Goal: Task Accomplishment & Management: Manage account settings

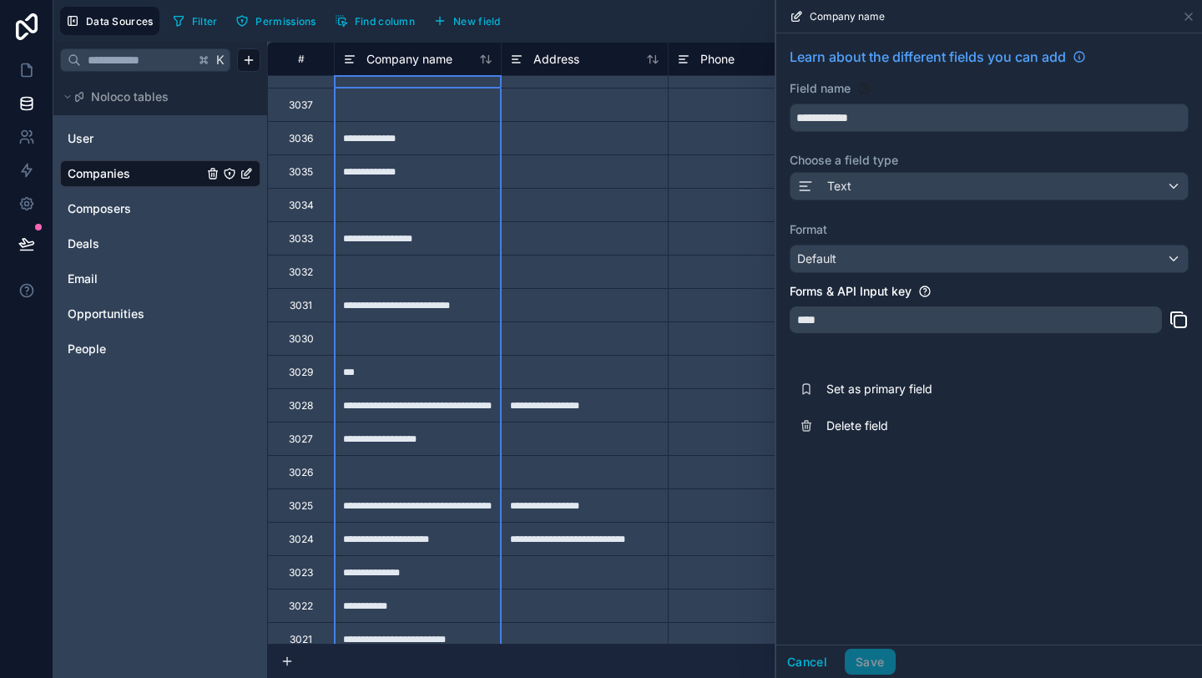
scroll to position [23, 0]
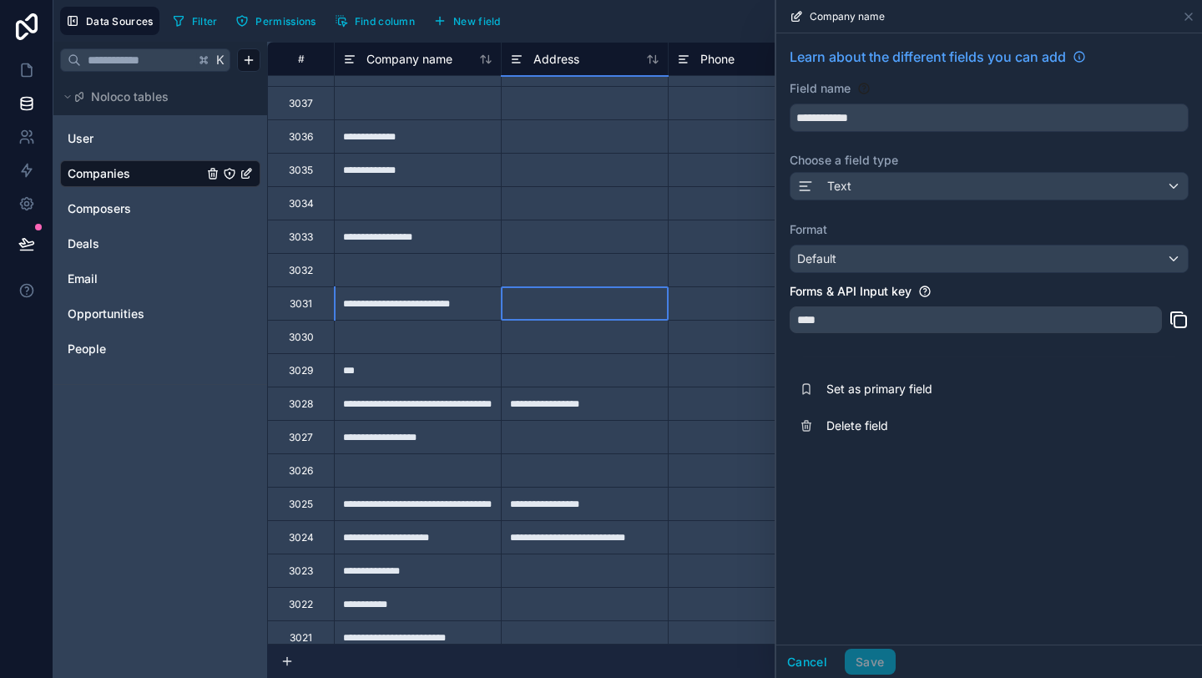
click at [545, 297] on div at bounding box center [584, 302] width 167 height 33
click at [1184, 17] on icon at bounding box center [1188, 16] width 13 height 13
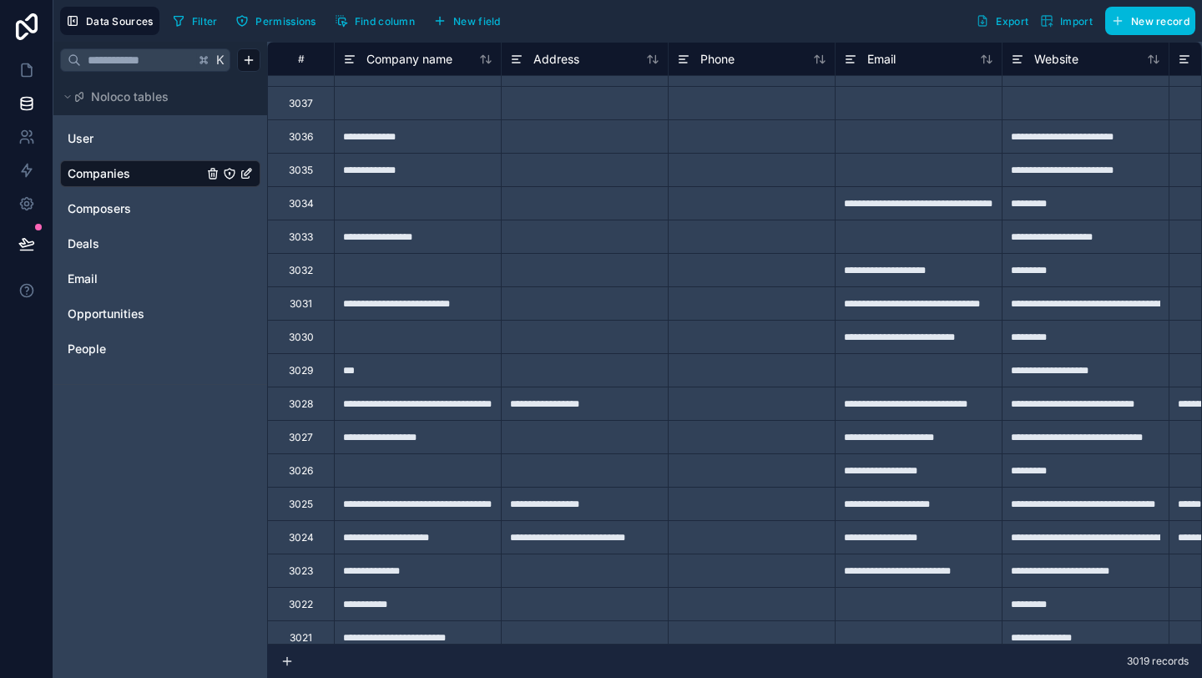
click at [622, 299] on div at bounding box center [584, 302] width 167 height 33
click at [880, 311] on div "**********" at bounding box center [918, 302] width 167 height 33
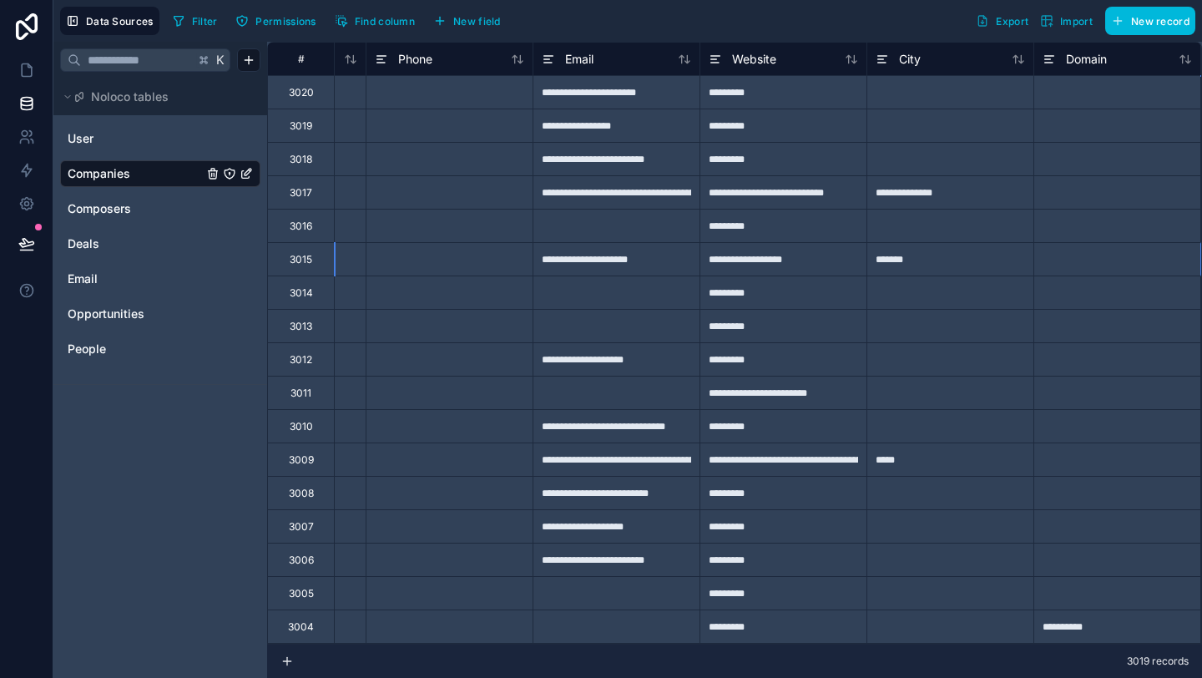
scroll to position [601, 469]
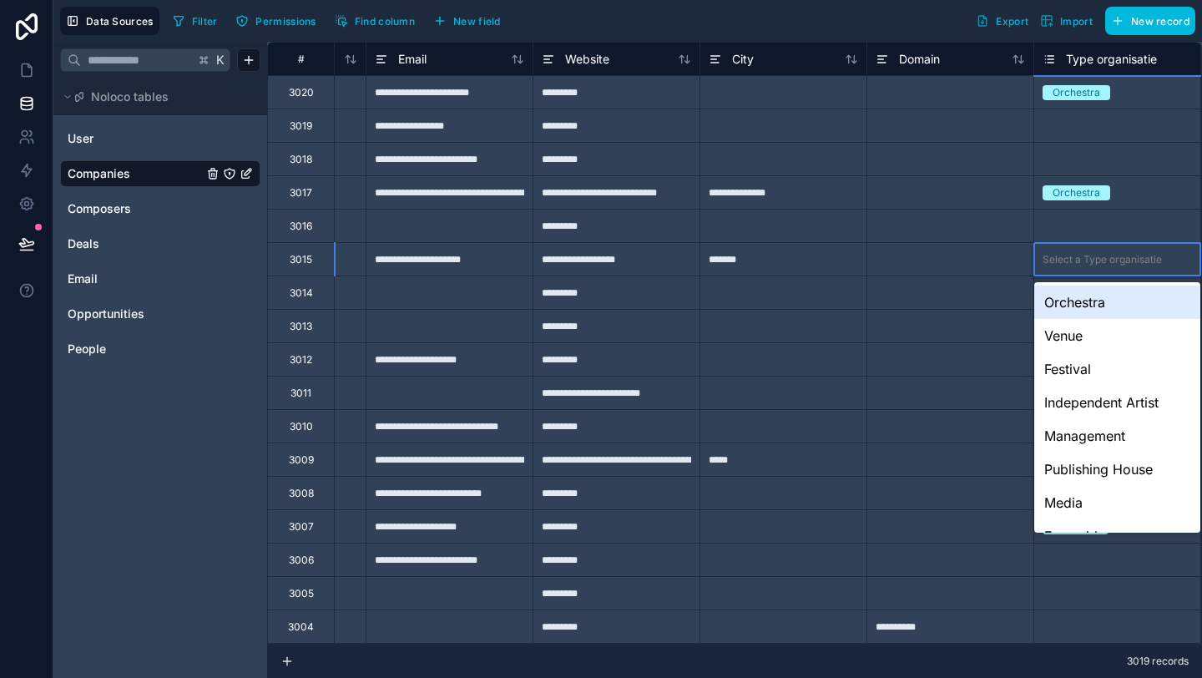
click at [1097, 295] on div "Orchestra" at bounding box center [1117, 301] width 166 height 33
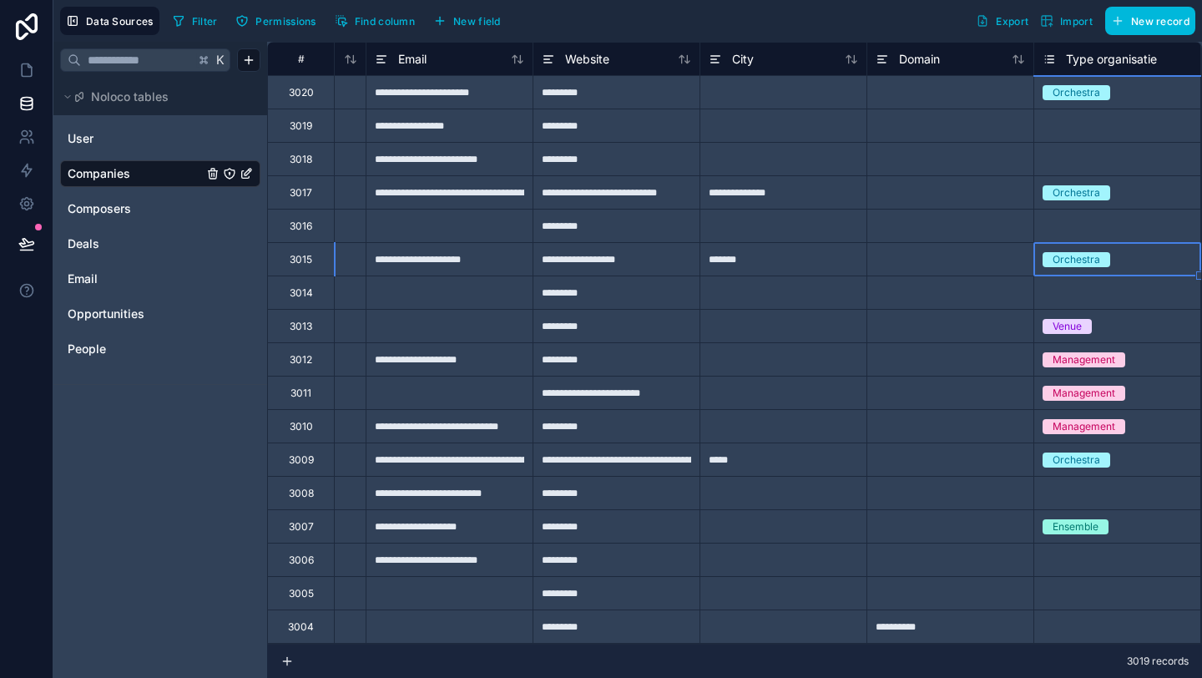
click at [736, 258] on div "*******" at bounding box center [782, 258] width 167 height 33
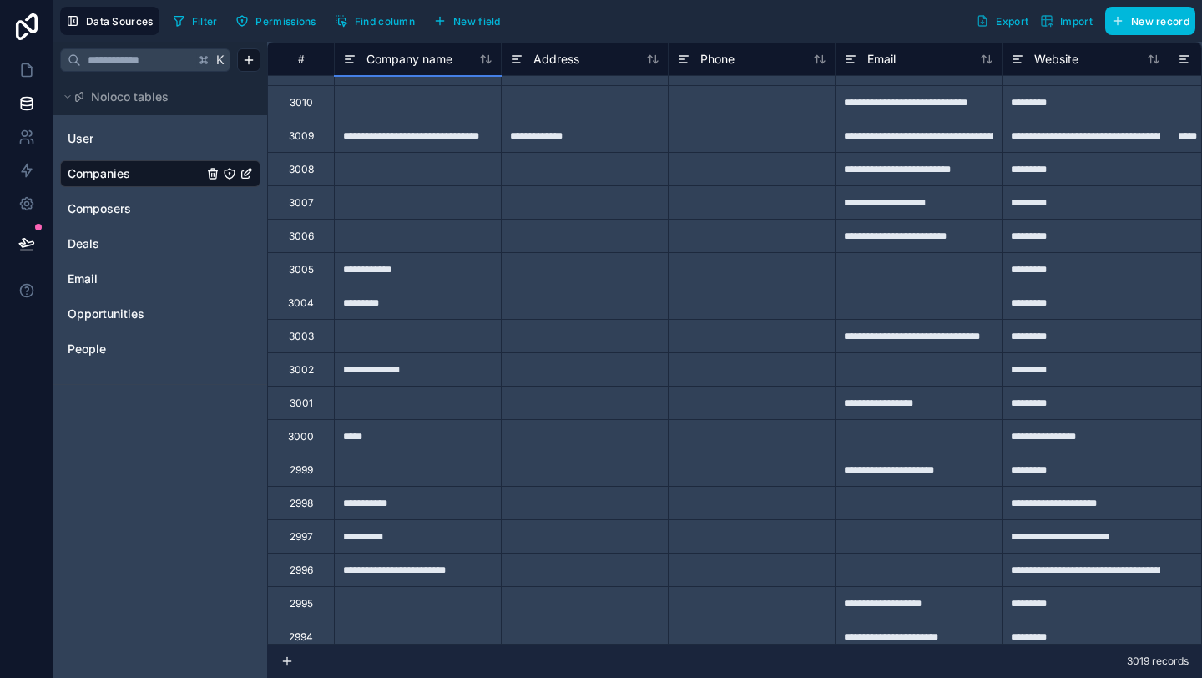
scroll to position [873, 0]
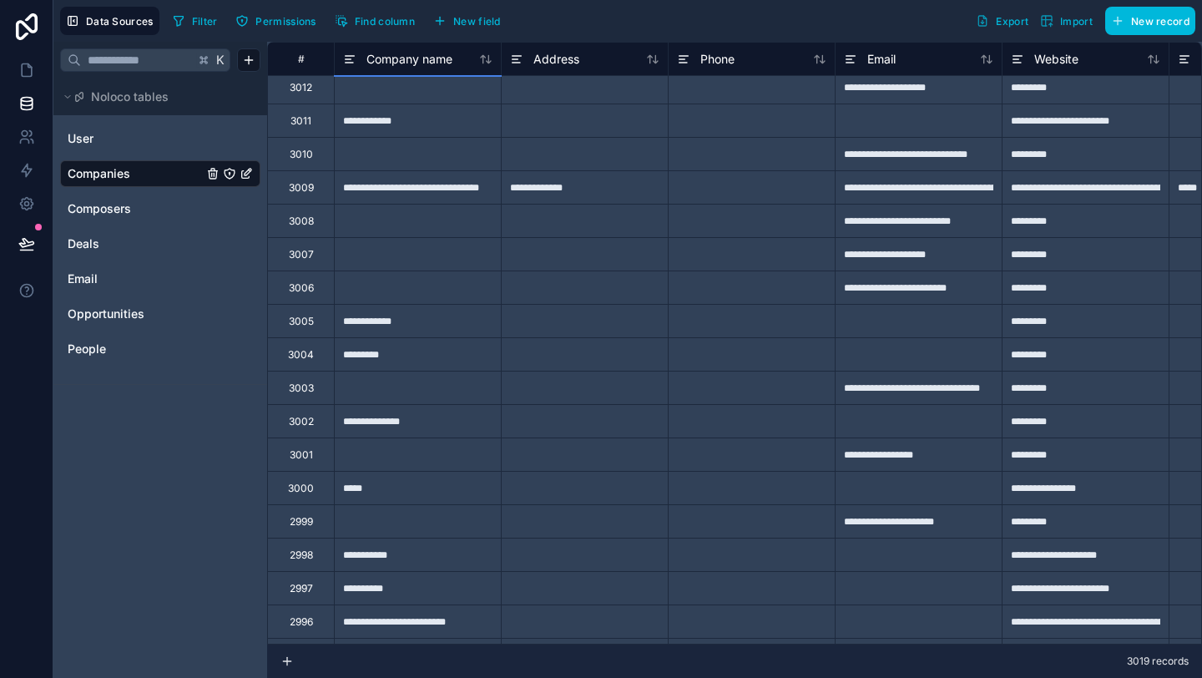
click at [728, 193] on div at bounding box center [751, 186] width 167 height 33
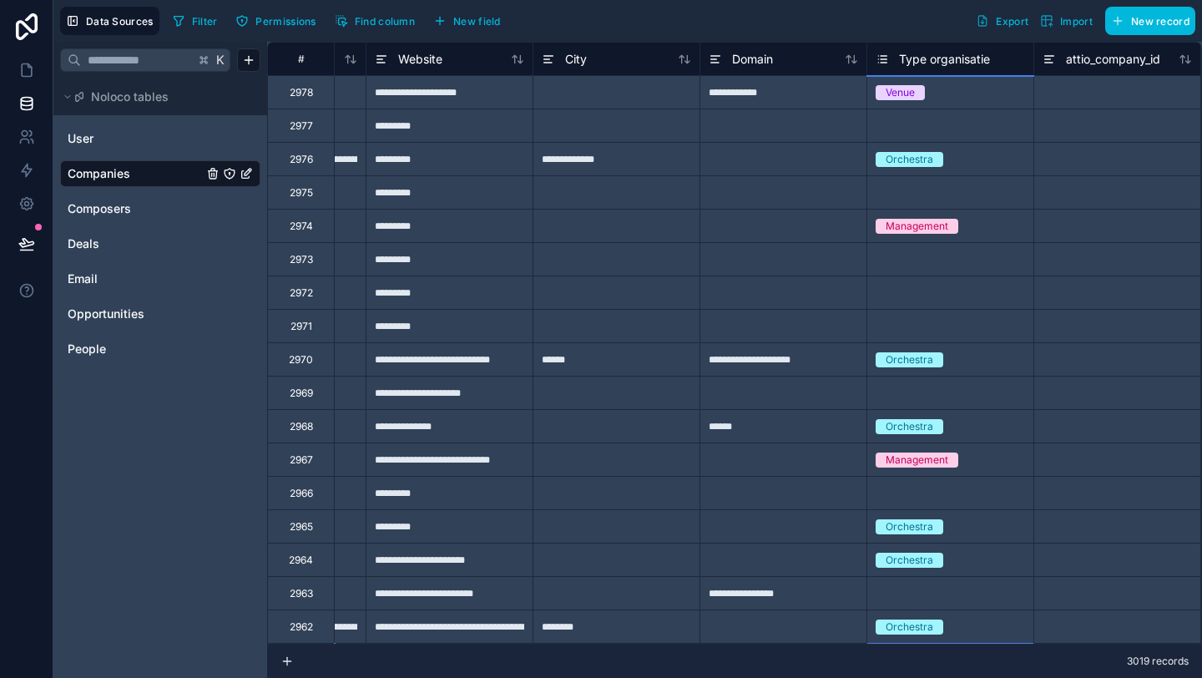
scroll to position [2036, 636]
